Goal: Find contact information: Find contact information

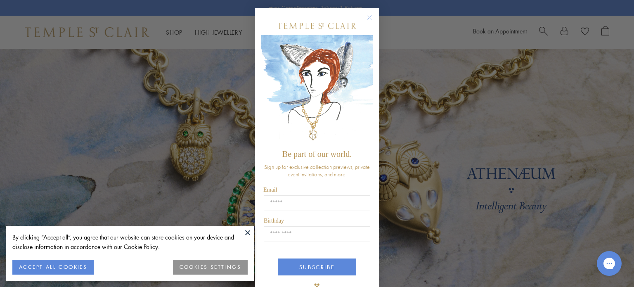
click at [367, 18] on icon "Close dialog" at bounding box center [369, 18] width 4 height 4
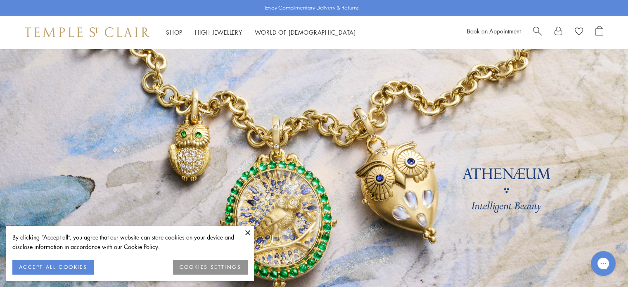
click at [247, 232] on button at bounding box center [248, 232] width 12 height 12
click at [246, 231] on button at bounding box center [248, 232] width 12 height 12
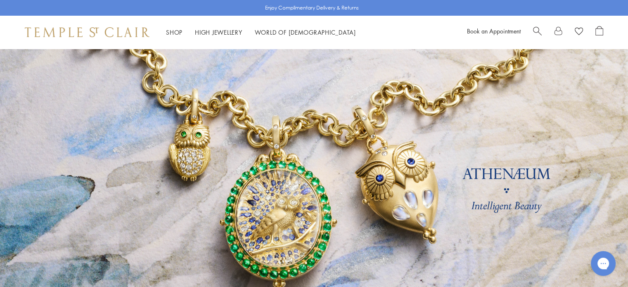
scroll to position [2438, 0]
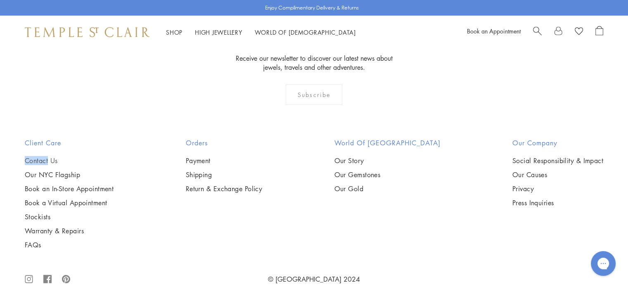
click at [38, 156] on link "Contact Us" at bounding box center [69, 160] width 89 height 9
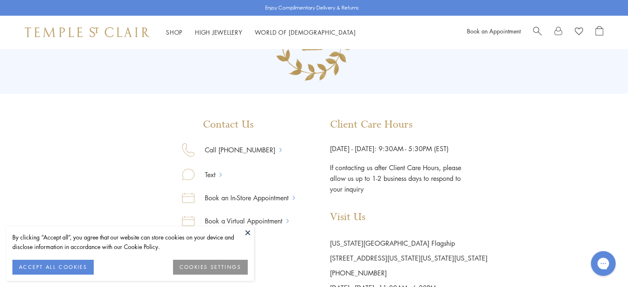
scroll to position [66, 0]
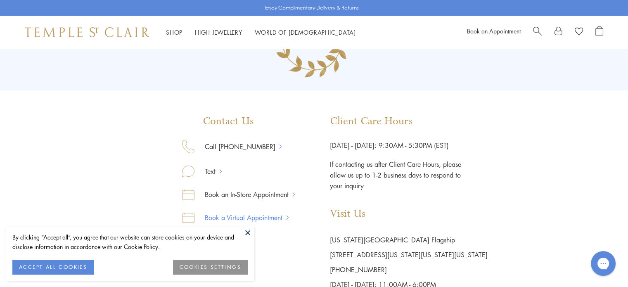
drag, startPoint x: 244, startPoint y: 231, endPoint x: 249, endPoint y: 220, distance: 12.2
click at [245, 231] on button at bounding box center [248, 232] width 12 height 12
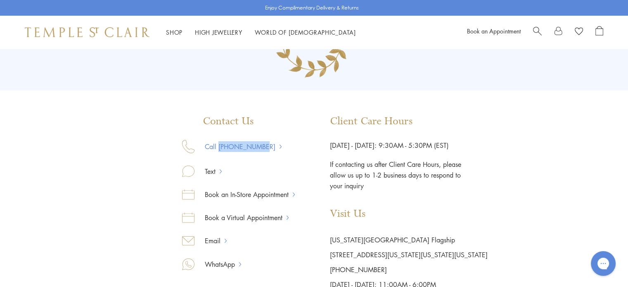
drag, startPoint x: 272, startPoint y: 146, endPoint x: 218, endPoint y: 147, distance: 54.9
click at [218, 147] on div "Call [PHONE_NUMBER]" at bounding box center [238, 153] width 113 height 26
copy link "[PHONE_NUMBER]"
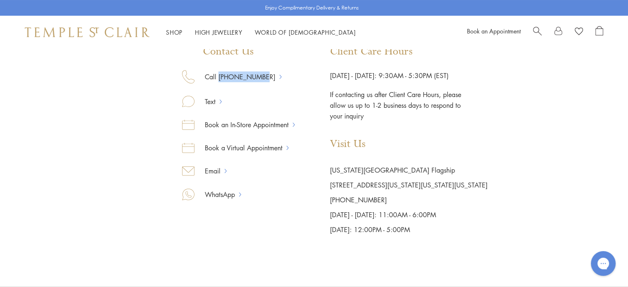
scroll to position [135, 0]
click at [220, 171] on link "Email" at bounding box center [209, 171] width 30 height 11
click at [223, 171] on link "Email" at bounding box center [209, 171] width 30 height 11
